Goal: Navigation & Orientation: Understand site structure

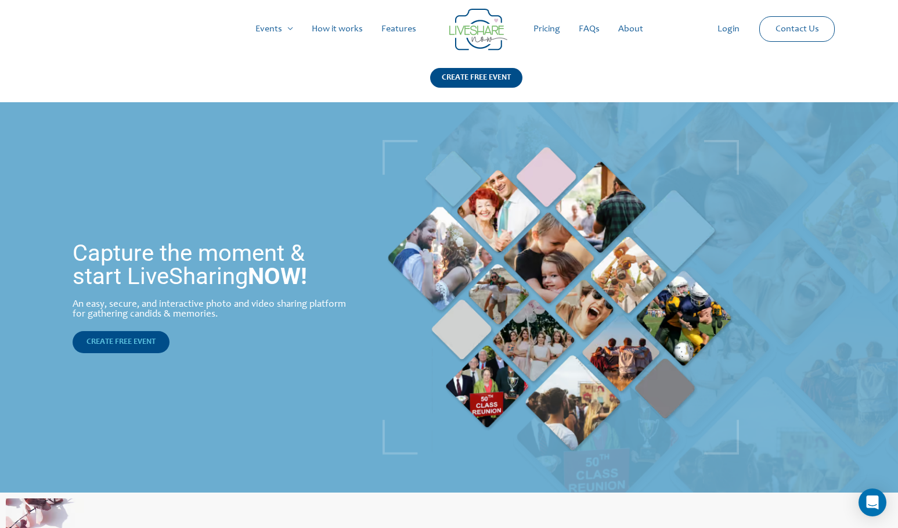
click at [120, 339] on span "CREATE FREE EVENT" at bounding box center [121, 342] width 69 height 8
click at [732, 29] on link "Login" at bounding box center [728, 28] width 41 height 37
click at [370, 30] on link "How it works" at bounding box center [367, 28] width 70 height 37
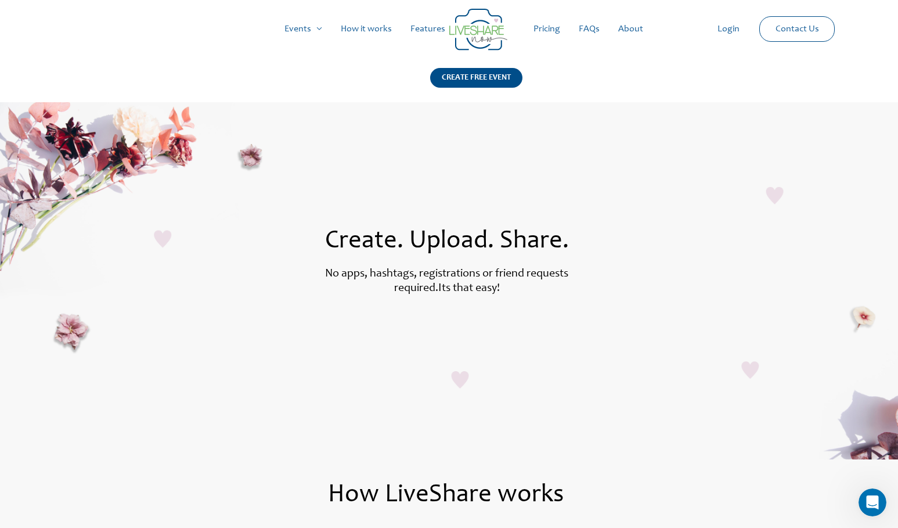
click at [416, 24] on link "Features" at bounding box center [427, 28] width 53 height 37
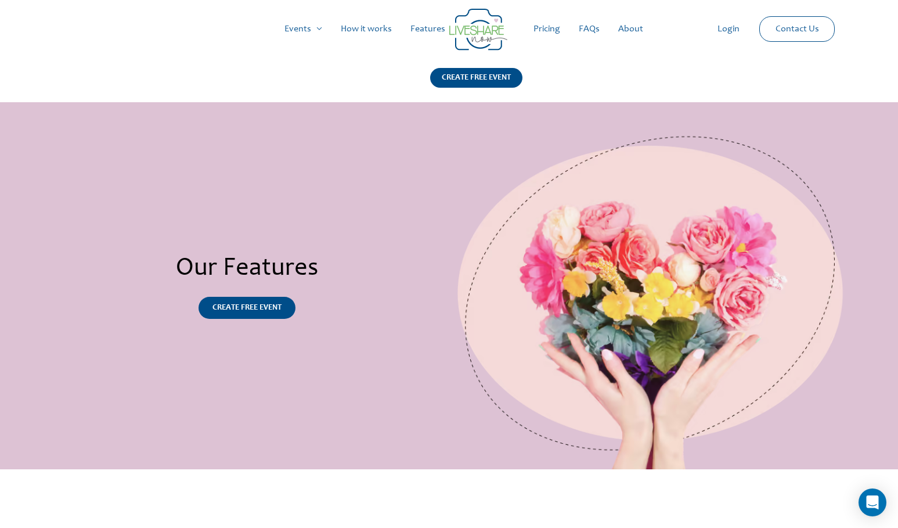
click at [551, 31] on link "Pricing" at bounding box center [546, 28] width 45 height 37
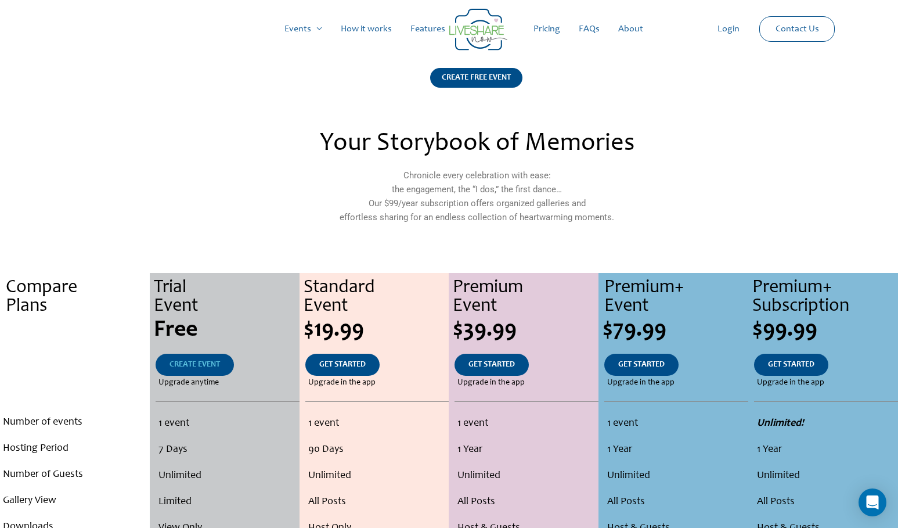
click at [183, 366] on span "CREATE EVENT" at bounding box center [195, 365] width 51 height 8
click at [432, 24] on link "Features" at bounding box center [427, 28] width 53 height 37
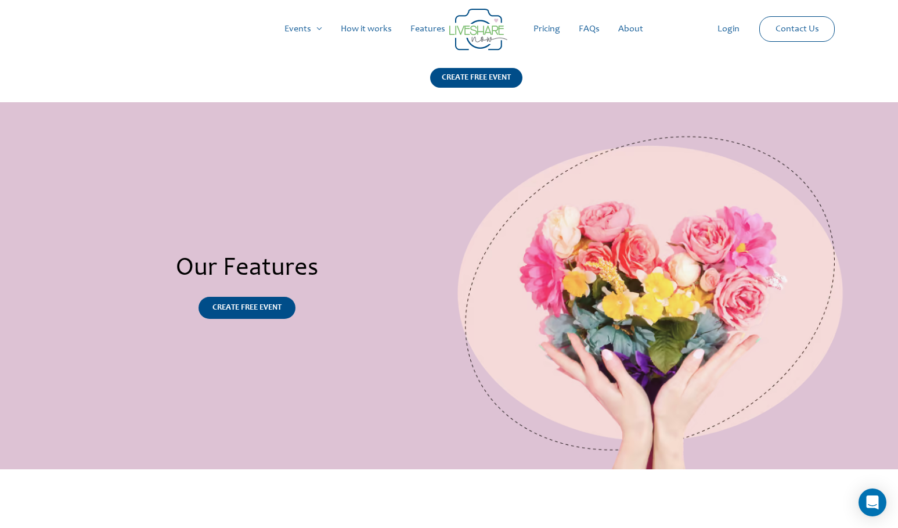
click at [478, 27] on img at bounding box center [478, 30] width 58 height 42
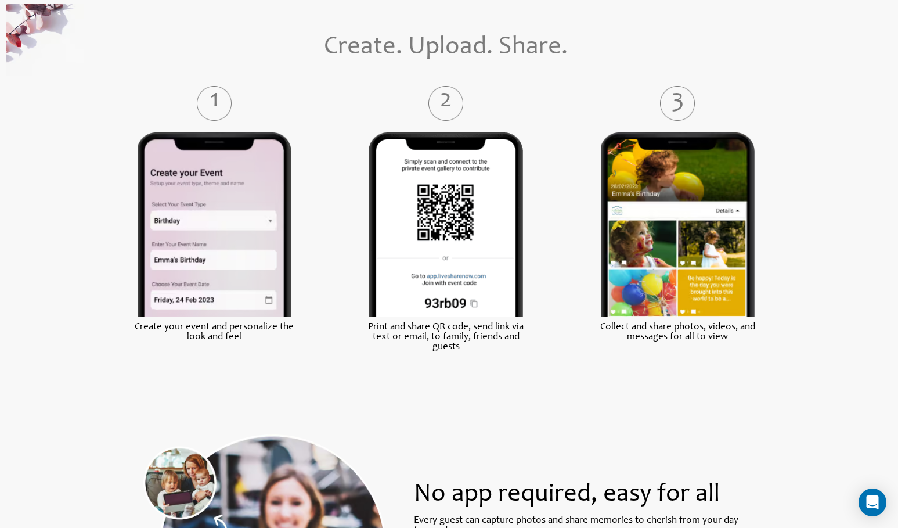
scroll to position [523, 0]
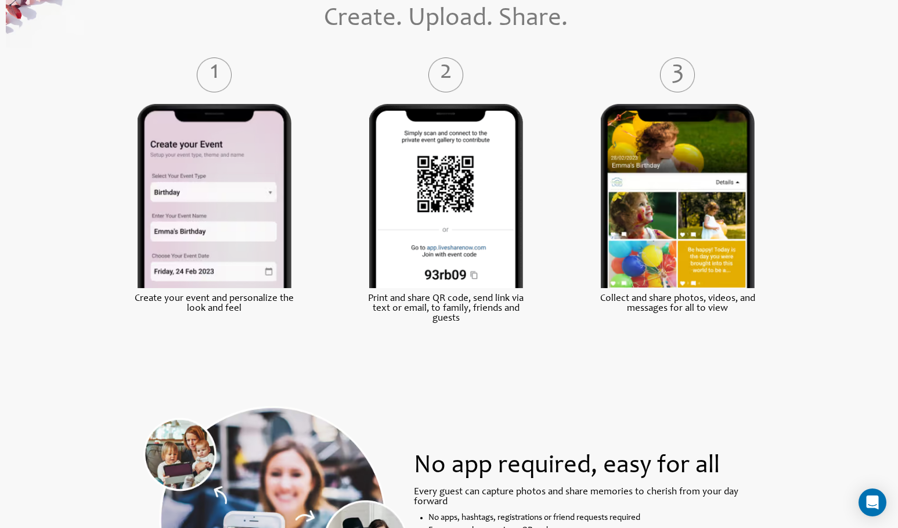
click at [448, 73] on label "2" at bounding box center [446, 74] width 193 height 17
click at [448, 228] on img at bounding box center [446, 196] width 154 height 184
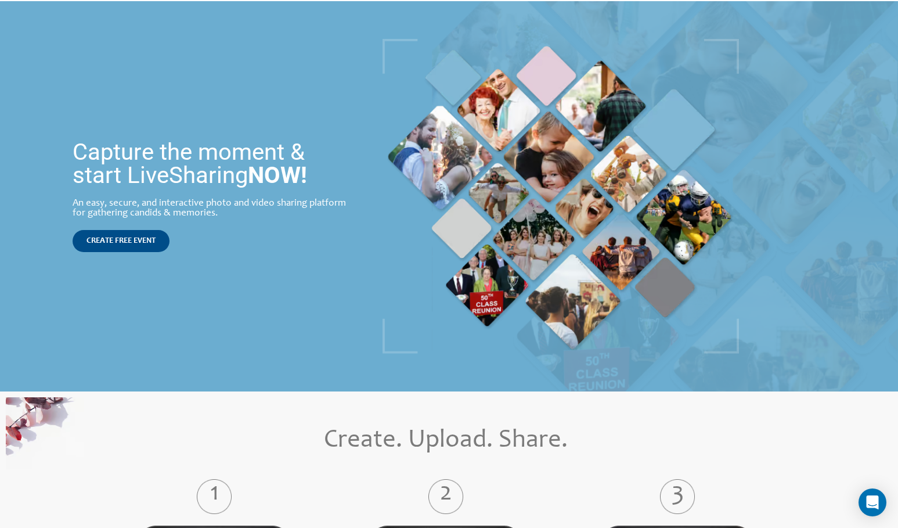
scroll to position [0, 0]
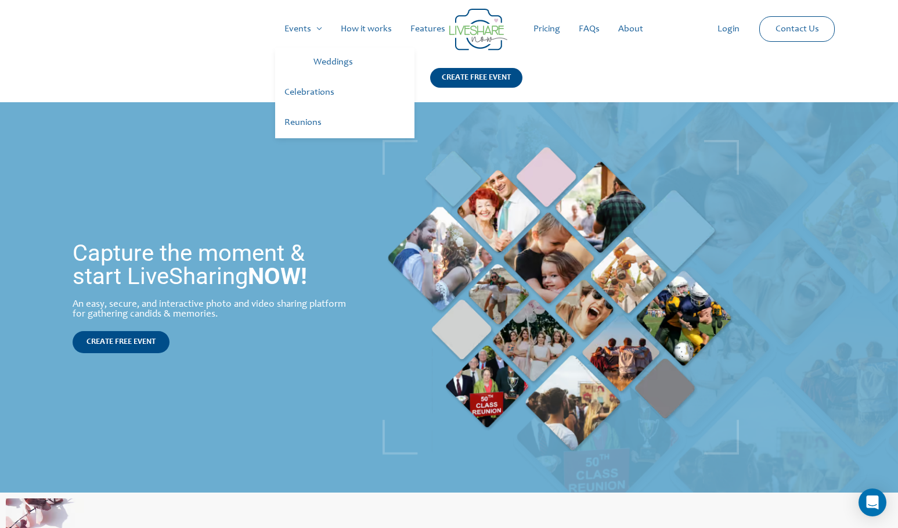
click at [302, 92] on link "Celebrations" at bounding box center [344, 93] width 139 height 30
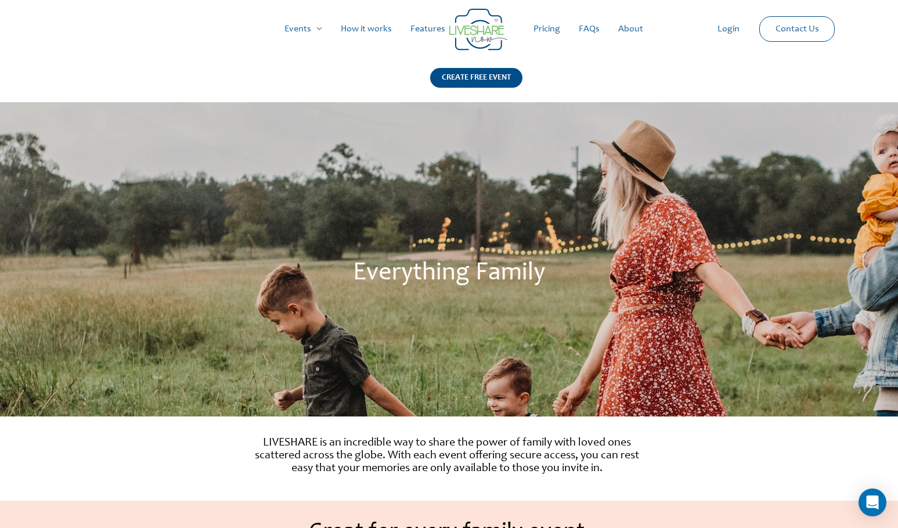
click at [730, 28] on link "Login" at bounding box center [728, 28] width 41 height 37
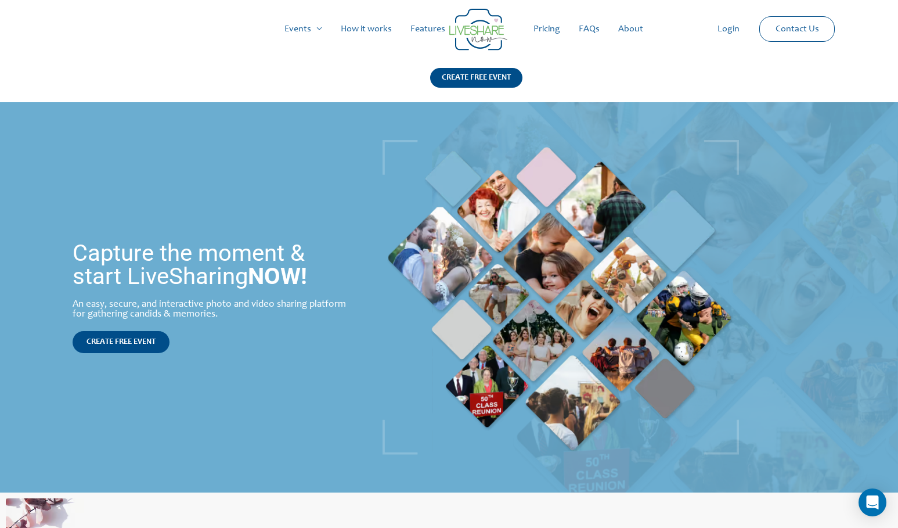
click at [727, 26] on link "Login" at bounding box center [728, 28] width 41 height 37
